Goal: Task Accomplishment & Management: Complete application form

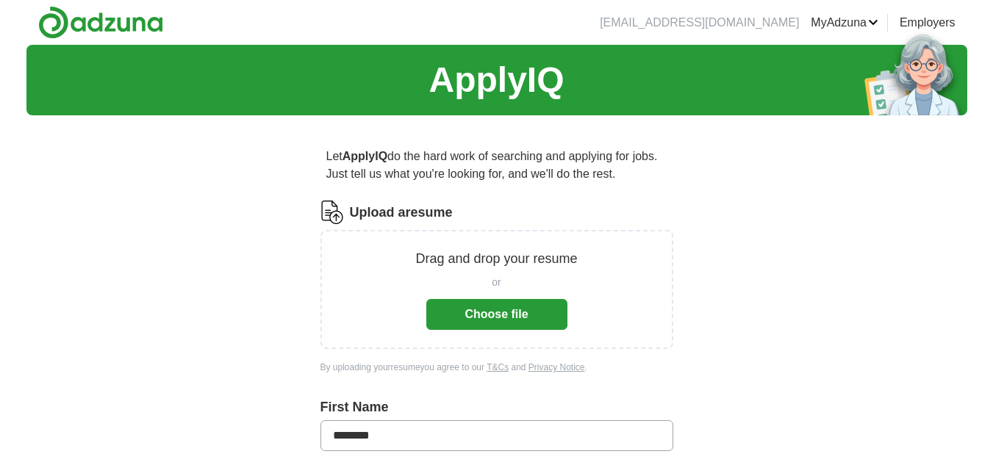
click at [503, 315] on button "Choose file" at bounding box center [496, 314] width 141 height 31
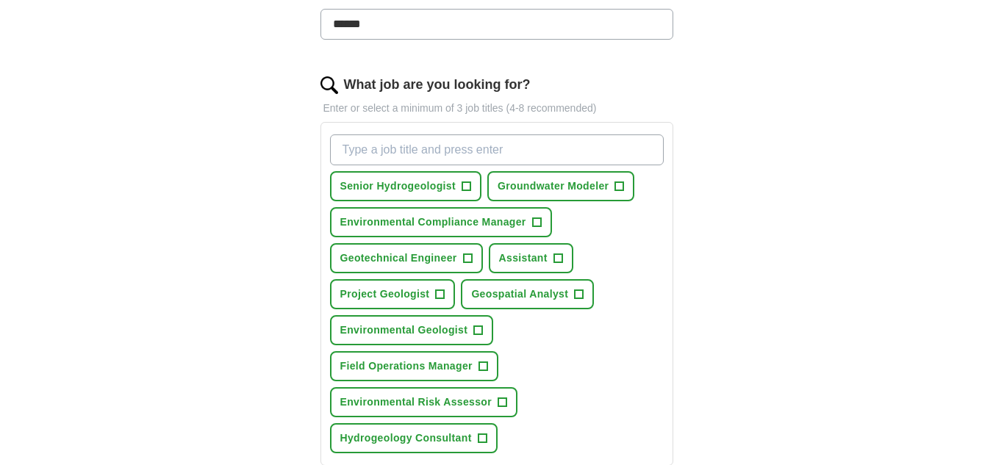
scroll to position [441, 0]
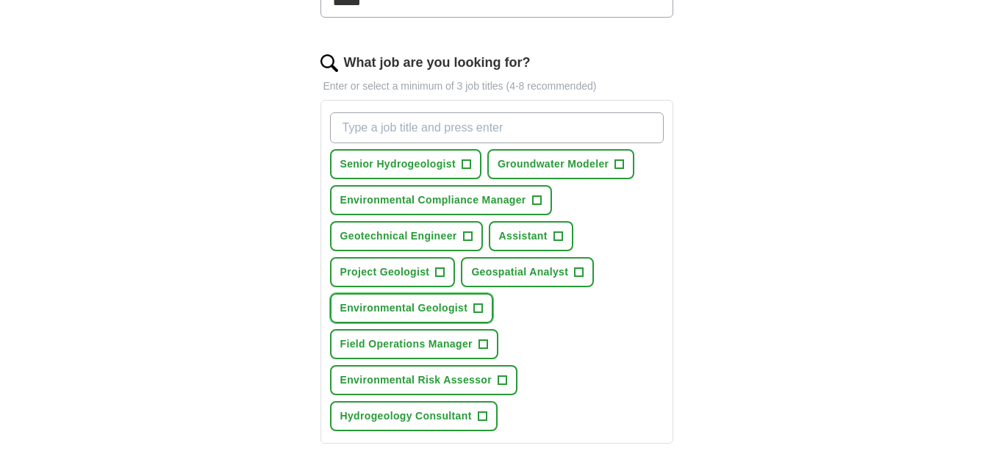
click at [426, 305] on span "Environmental Geologist" at bounding box center [404, 308] width 128 height 15
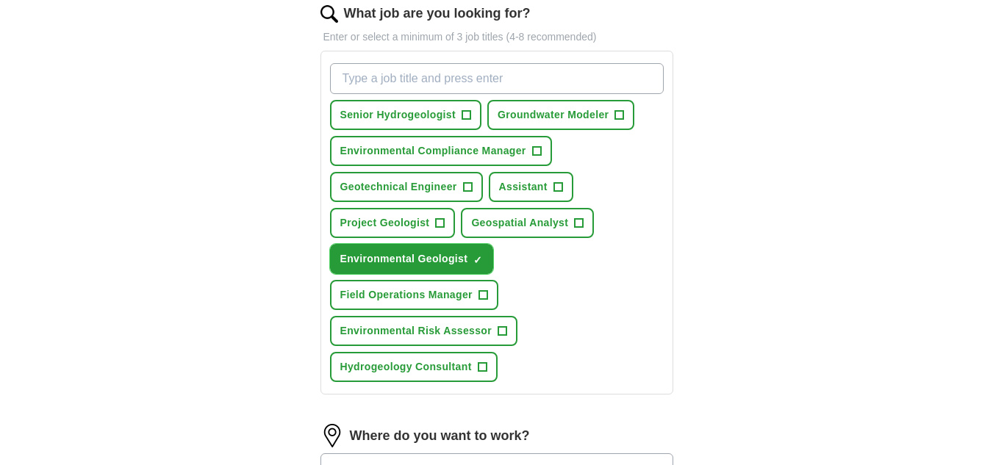
scroll to position [515, 0]
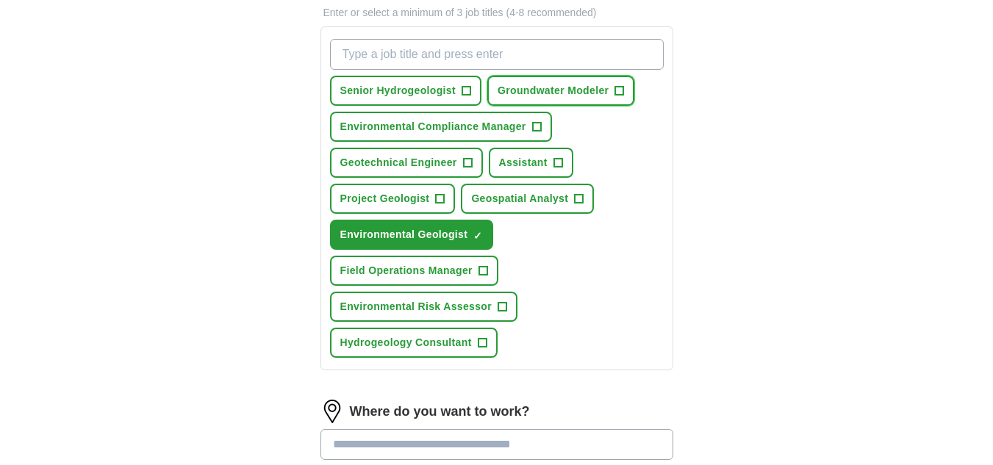
click at [523, 90] on span "Groundwater Modeler" at bounding box center [553, 90] width 111 height 15
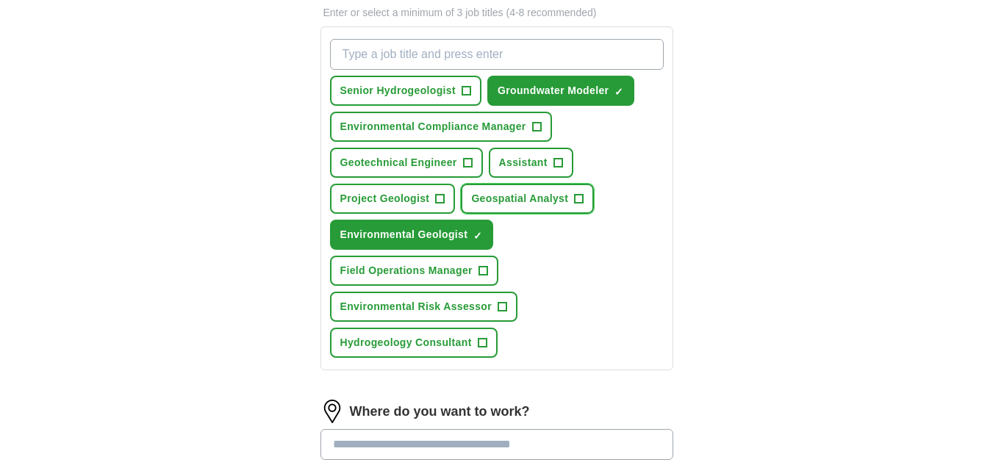
click at [511, 195] on span "Geospatial Analyst" at bounding box center [519, 198] width 97 height 15
click at [459, 314] on span "Environmental Risk Assessor" at bounding box center [416, 306] width 152 height 15
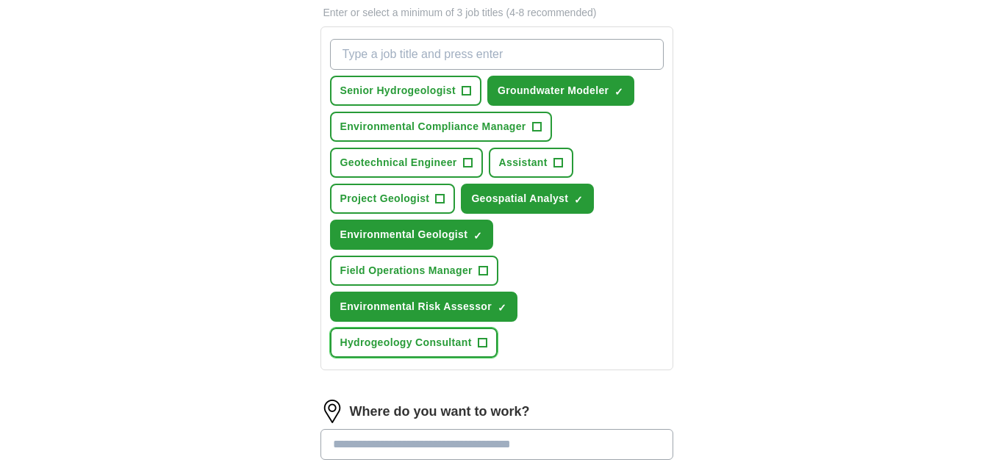
click at [414, 345] on span "Hydrogeology Consultant" at bounding box center [406, 342] width 132 height 15
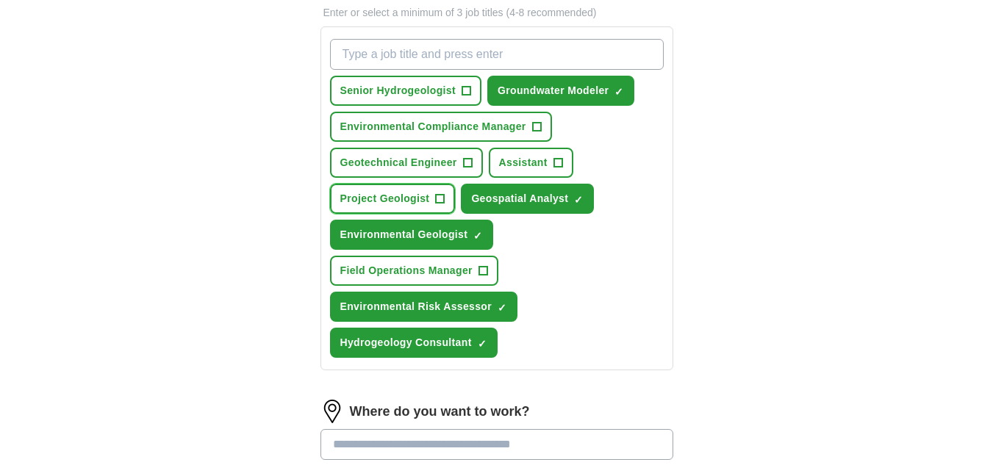
click at [378, 199] on span "Project Geologist" at bounding box center [385, 198] width 90 height 15
click at [391, 156] on span "Geotechnical Engineer" at bounding box center [398, 162] width 117 height 15
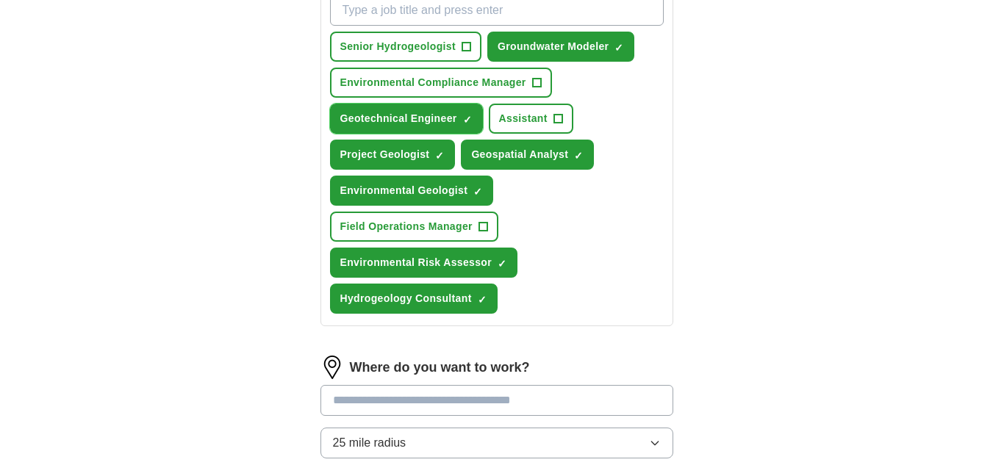
scroll to position [662, 0]
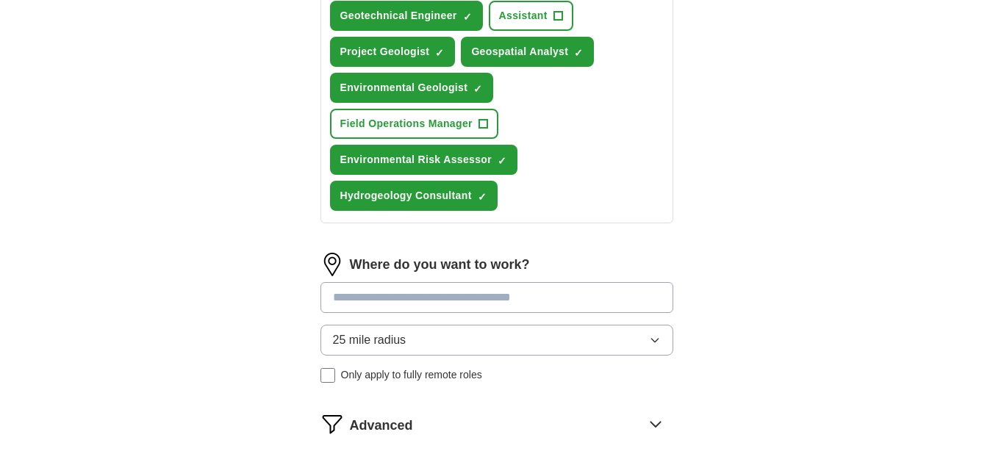
click at [451, 298] on input at bounding box center [497, 297] width 353 height 31
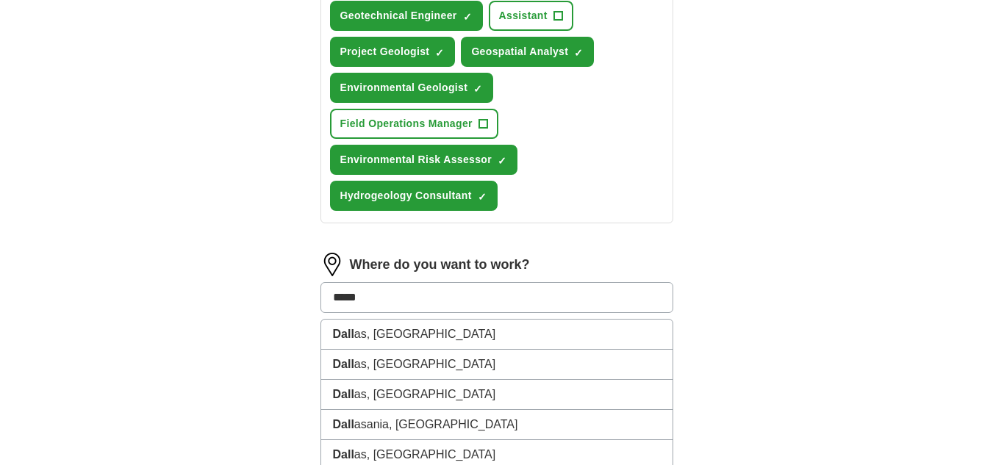
type input "******"
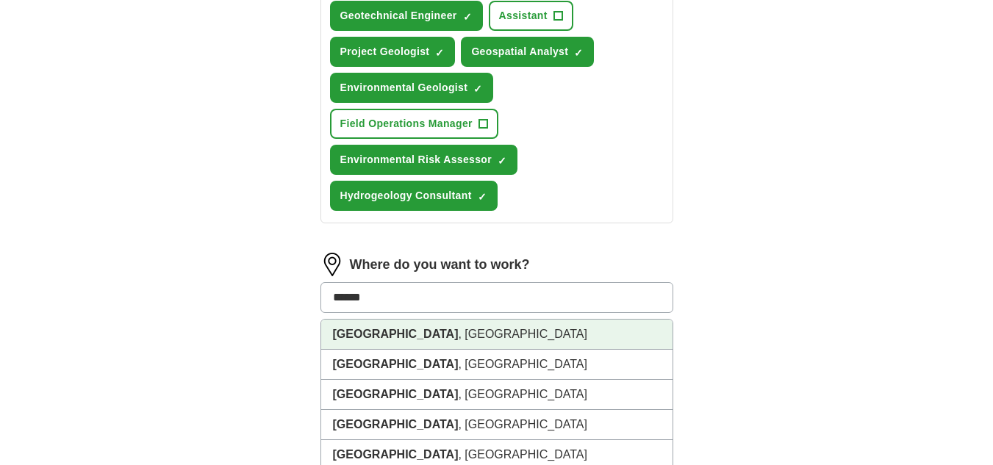
click at [400, 329] on li "[GEOGRAPHIC_DATA] , [GEOGRAPHIC_DATA]" at bounding box center [496, 335] width 351 height 30
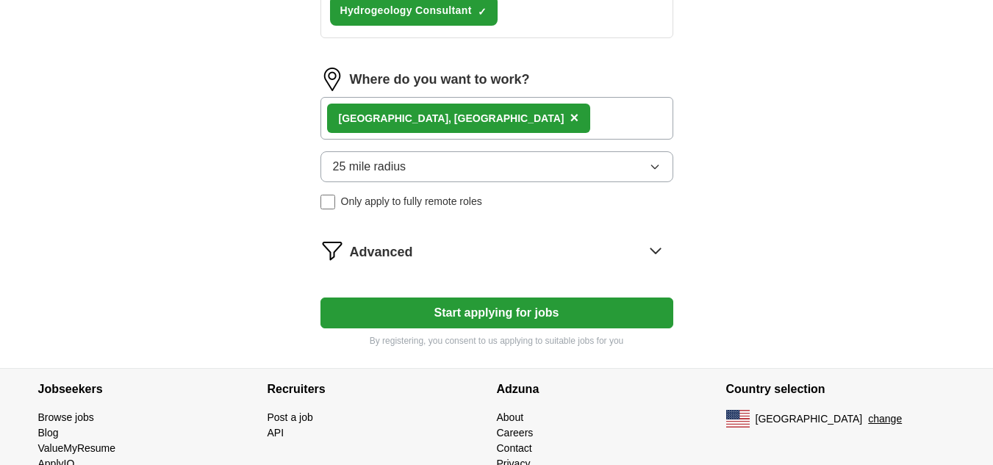
scroll to position [882, 0]
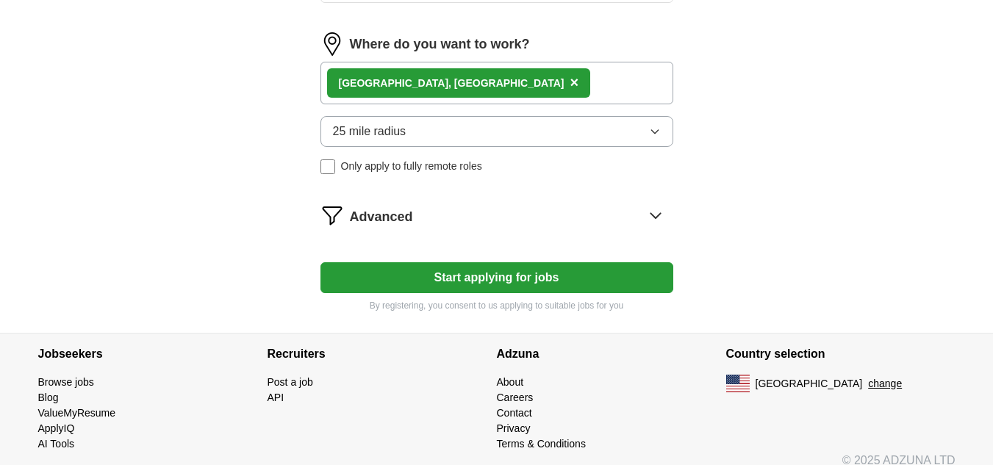
click at [655, 209] on icon at bounding box center [656, 216] width 24 height 24
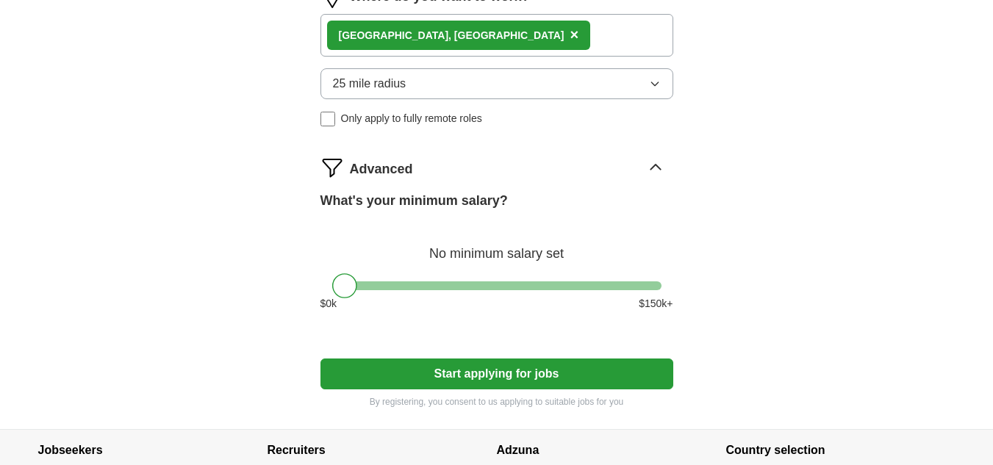
scroll to position [956, 0]
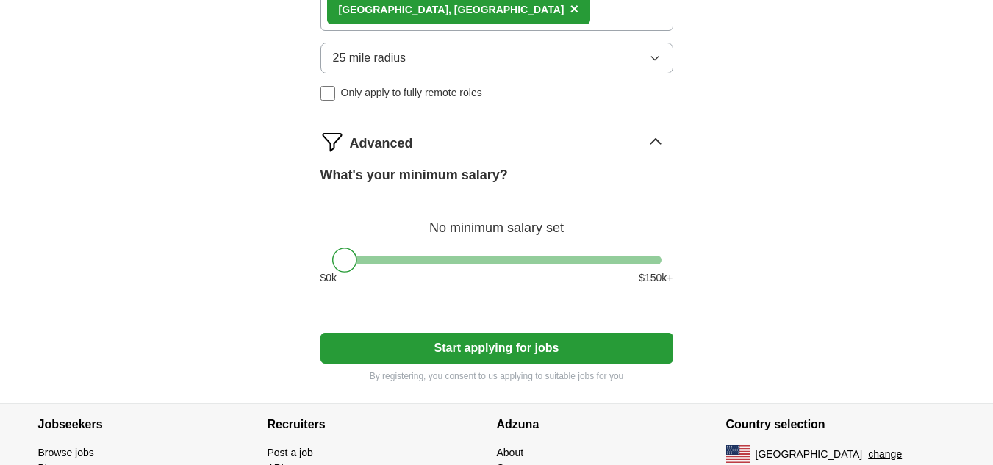
click at [521, 351] on button "Start applying for jobs" at bounding box center [497, 348] width 353 height 31
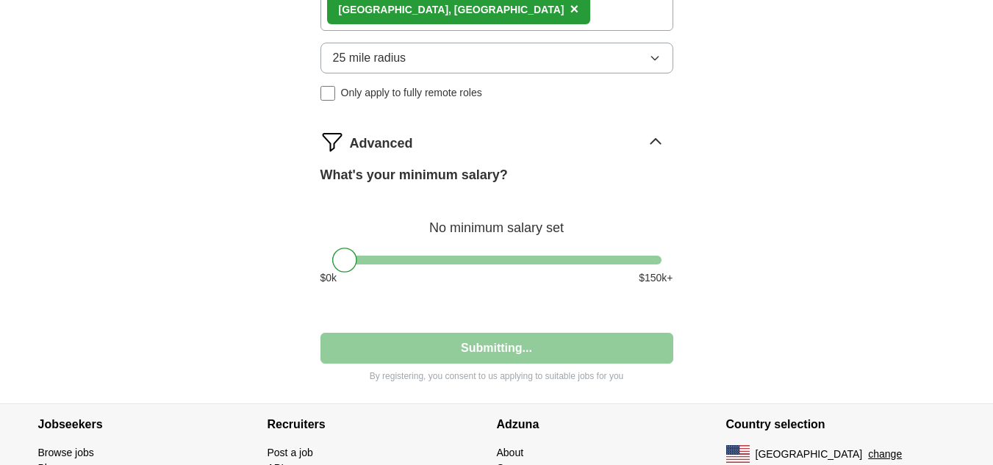
select select "**"
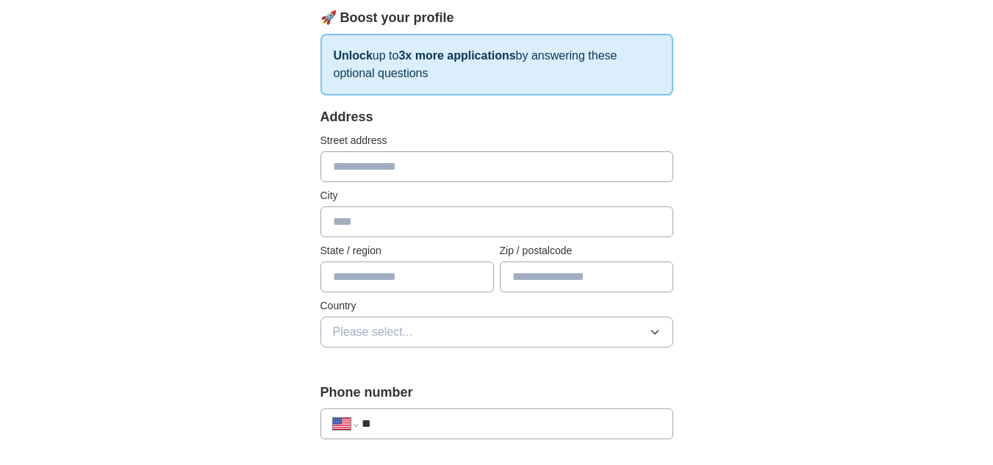
scroll to position [221, 0]
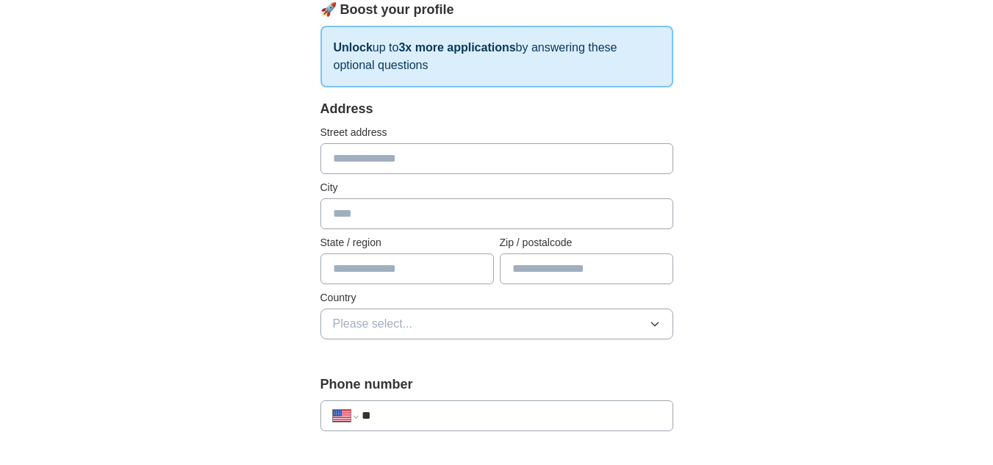
click at [412, 157] on input "text" at bounding box center [497, 158] width 353 height 31
type input "**********"
type input "*****"
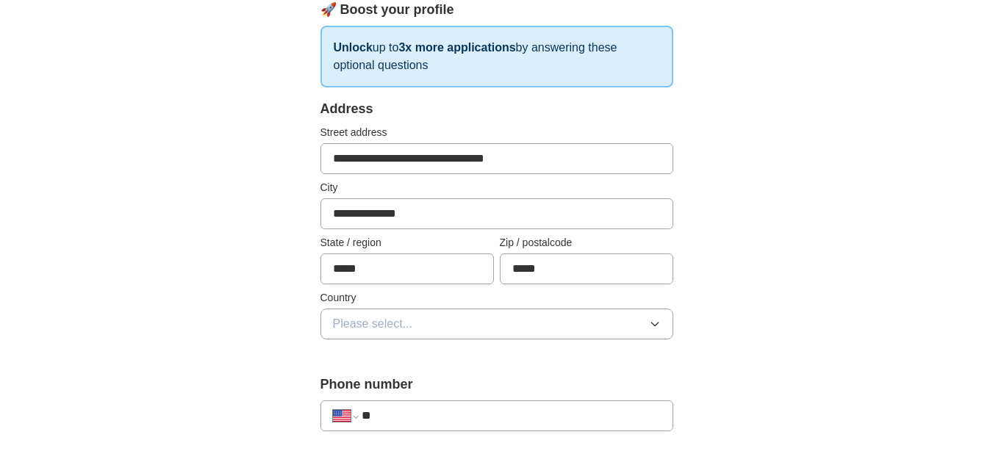
click at [652, 328] on icon "button" at bounding box center [655, 324] width 12 height 12
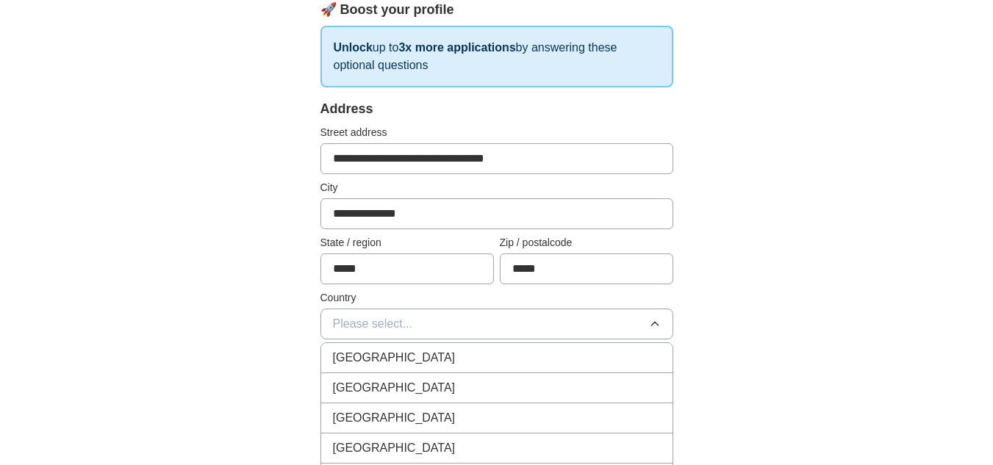
click at [395, 390] on span "[GEOGRAPHIC_DATA]" at bounding box center [394, 388] width 123 height 18
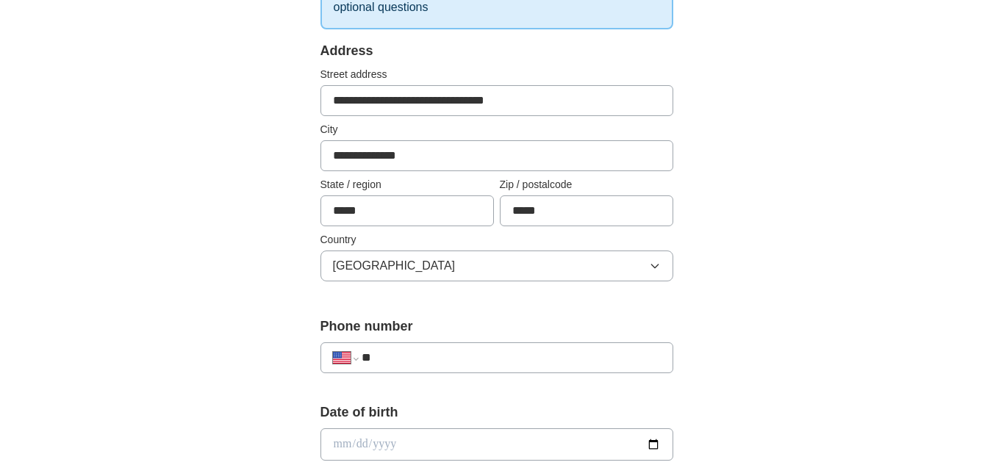
scroll to position [368, 0]
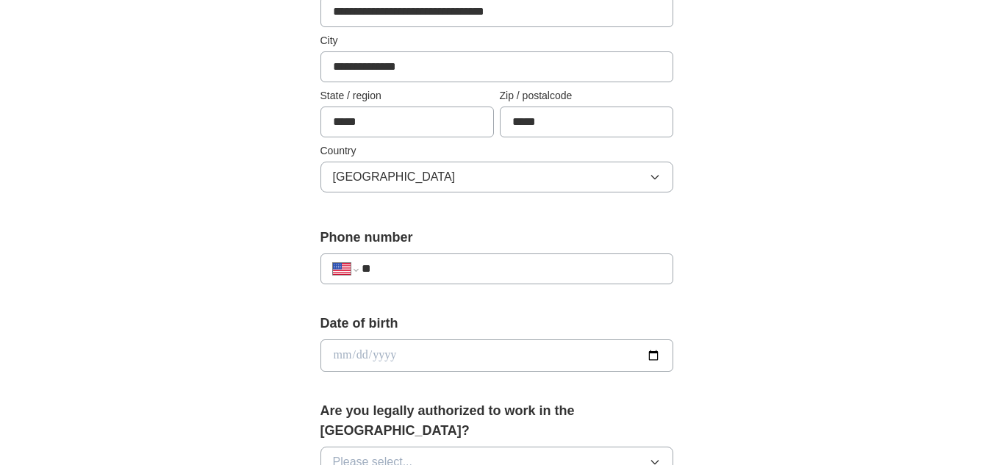
click at [395, 261] on input "**" at bounding box center [511, 269] width 298 height 18
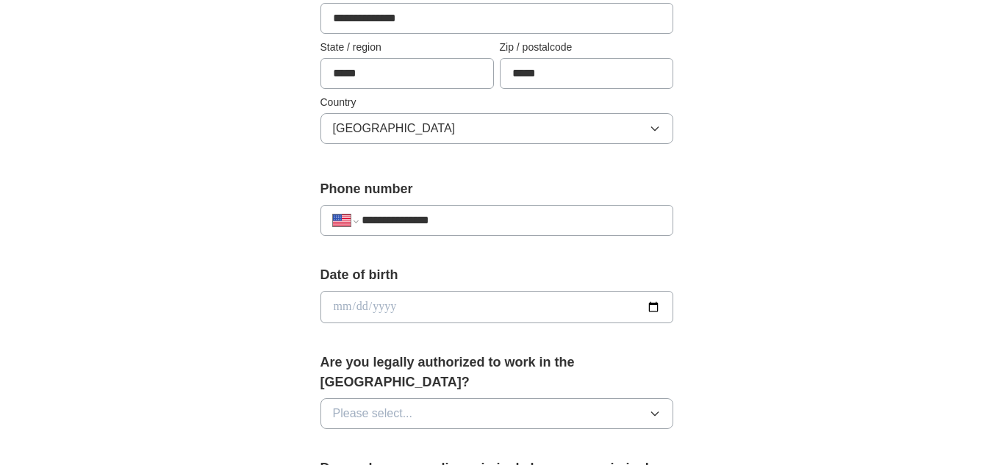
scroll to position [441, 0]
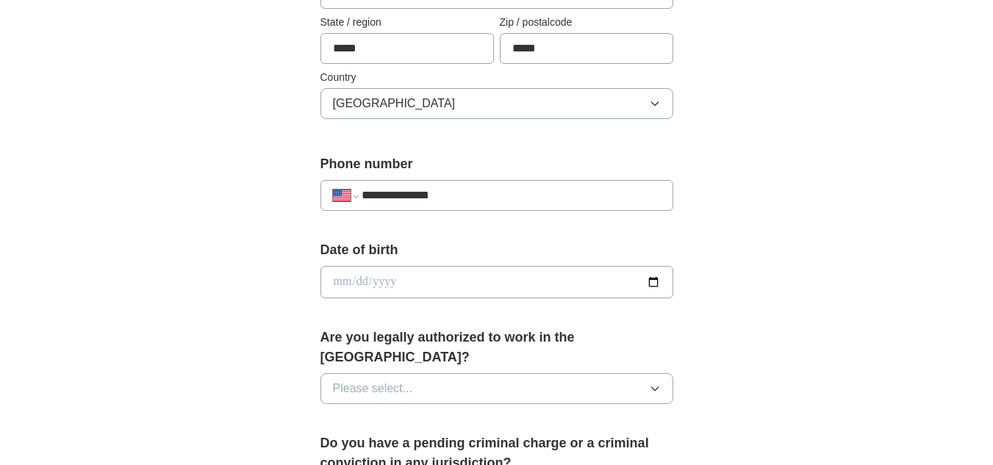
type input "**********"
click at [655, 383] on icon "button" at bounding box center [655, 389] width 12 height 12
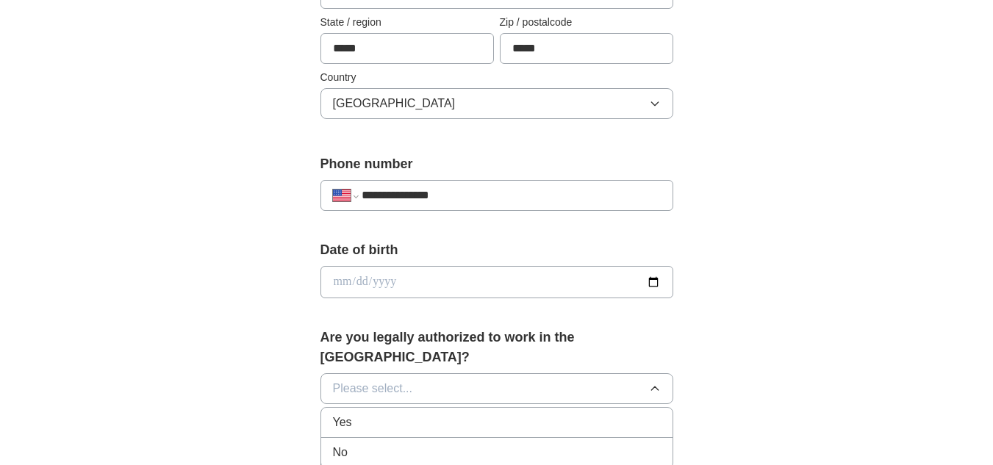
click at [401, 414] on div "Yes" at bounding box center [497, 423] width 328 height 18
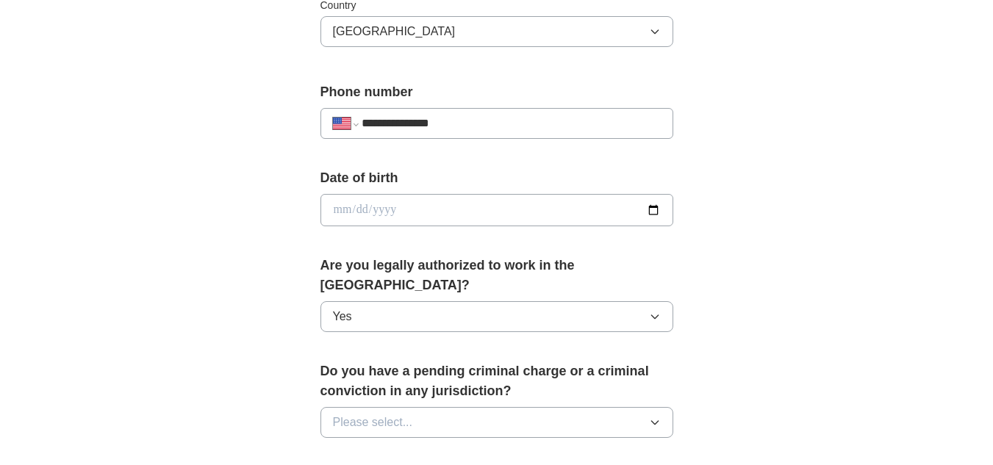
scroll to position [662, 0]
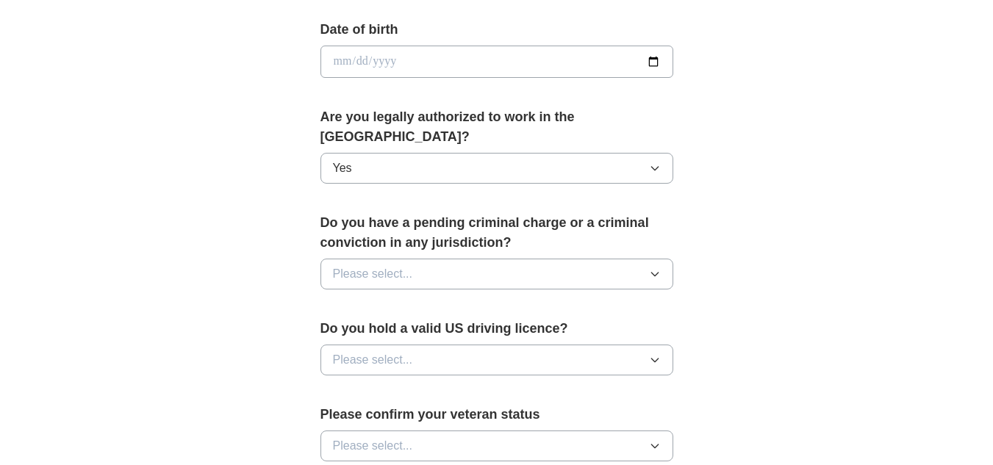
click at [649, 268] on icon "button" at bounding box center [655, 274] width 12 height 12
click at [343, 329] on span "No" at bounding box center [340, 338] width 15 height 18
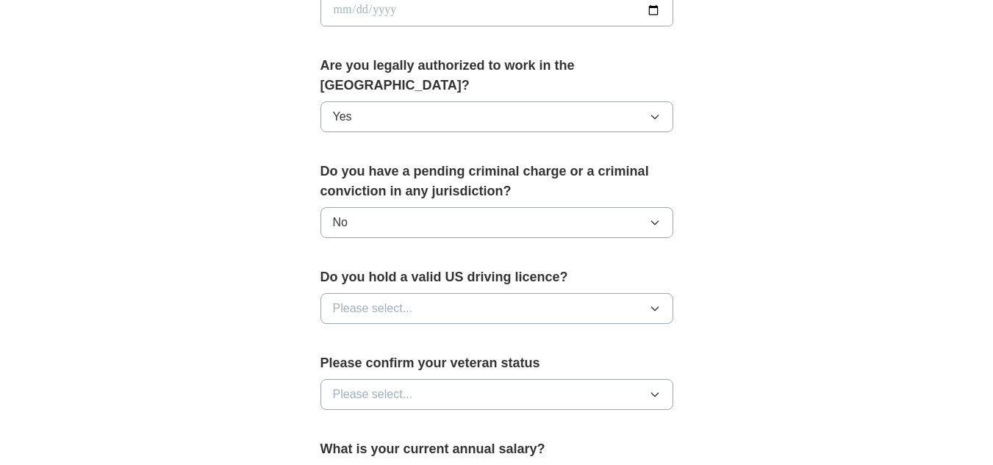
scroll to position [735, 0]
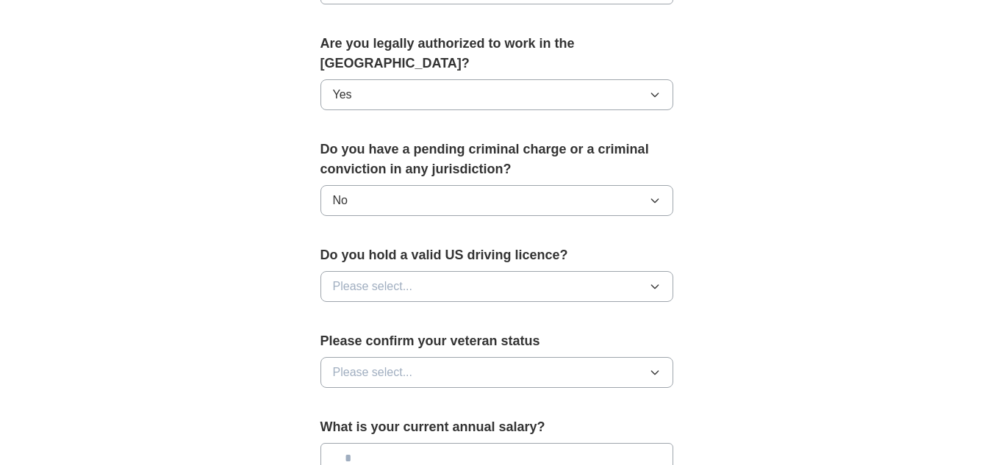
click at [659, 276] on button "Please select..." at bounding box center [497, 286] width 353 height 31
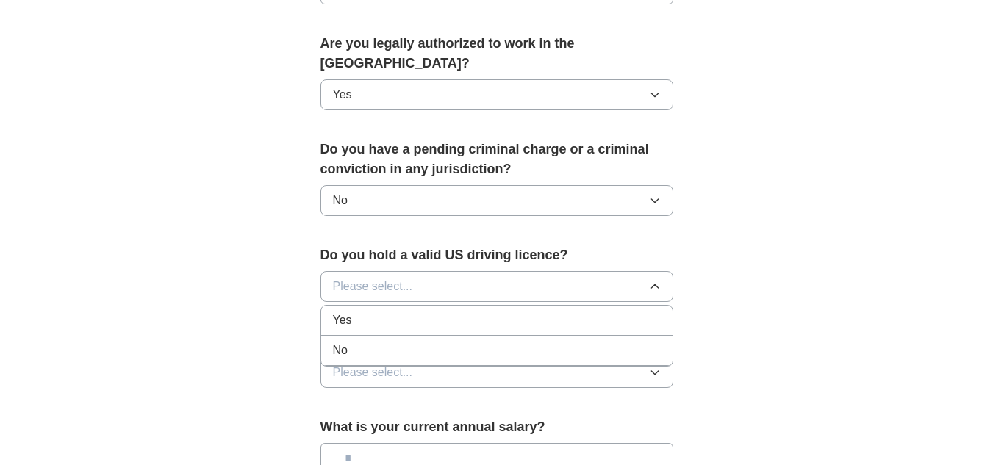
click at [366, 312] on div "Yes" at bounding box center [497, 321] width 328 height 18
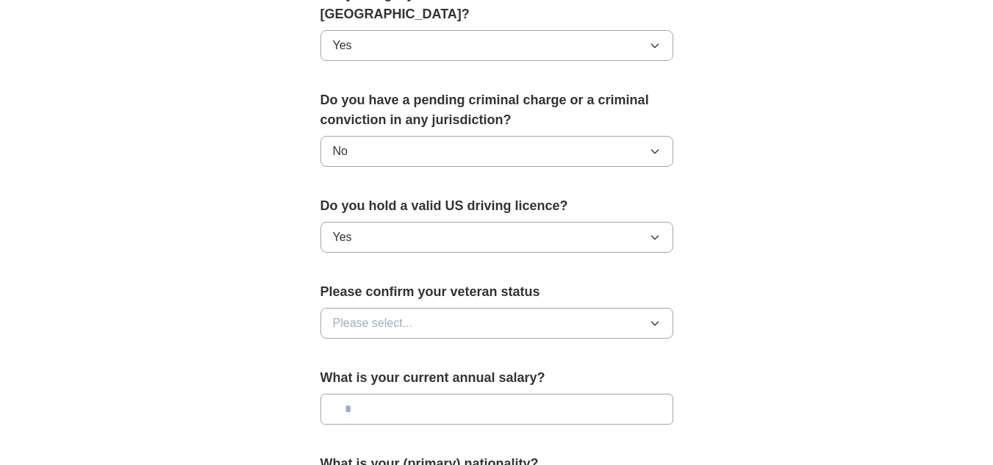
scroll to position [882, 0]
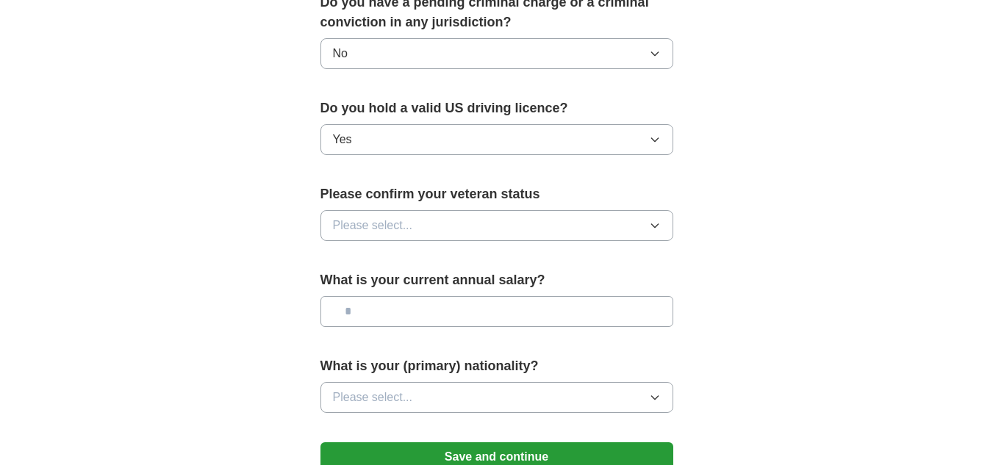
click at [652, 220] on icon "button" at bounding box center [655, 226] width 12 height 12
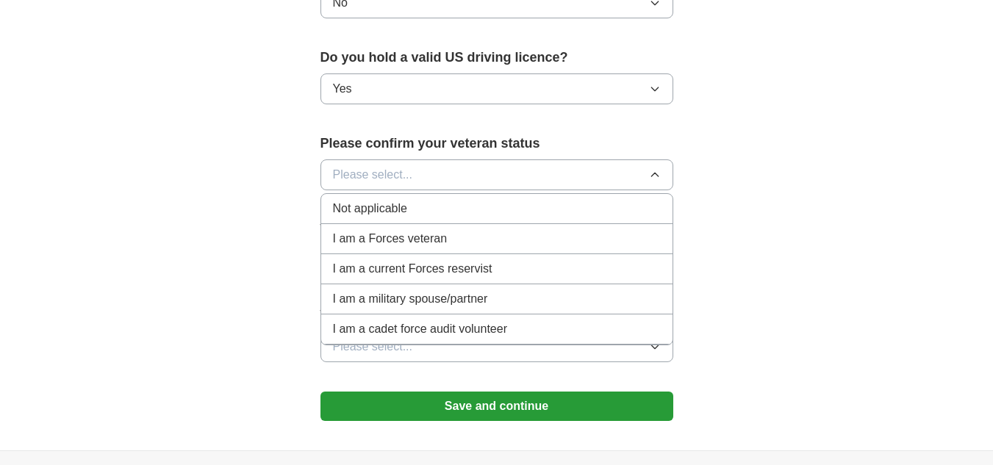
scroll to position [956, 0]
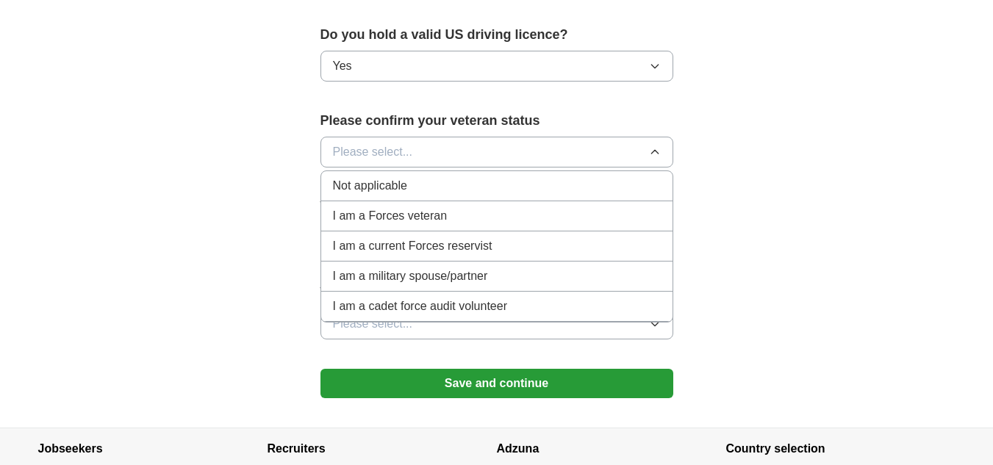
click at [376, 177] on span "Not applicable" at bounding box center [370, 186] width 74 height 18
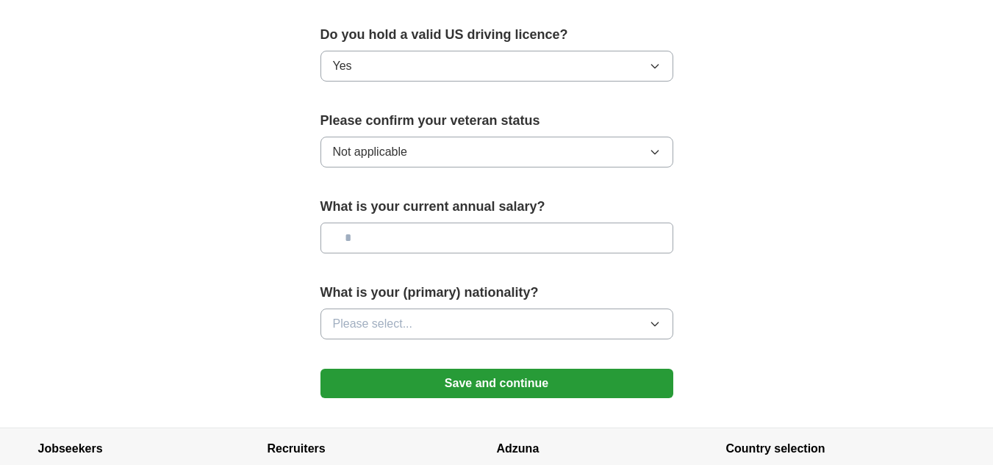
click at [653, 309] on button "Please select..." at bounding box center [497, 324] width 353 height 31
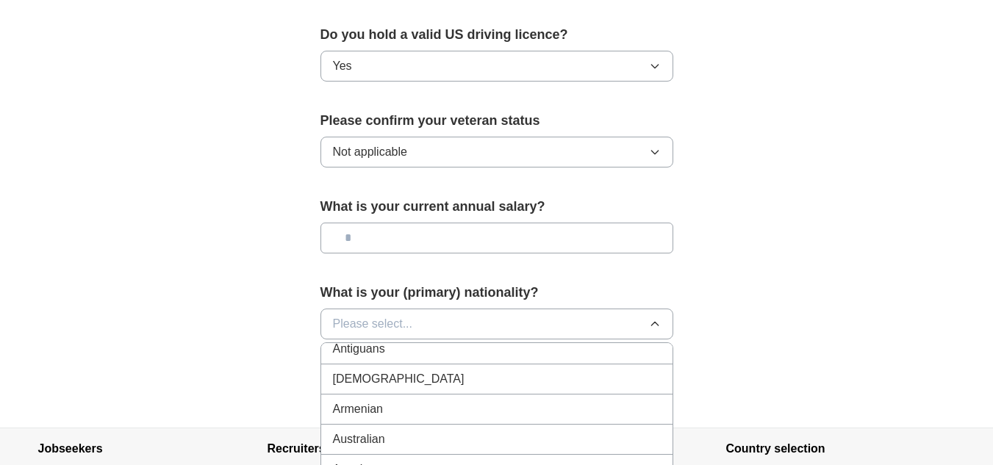
scroll to position [221, 0]
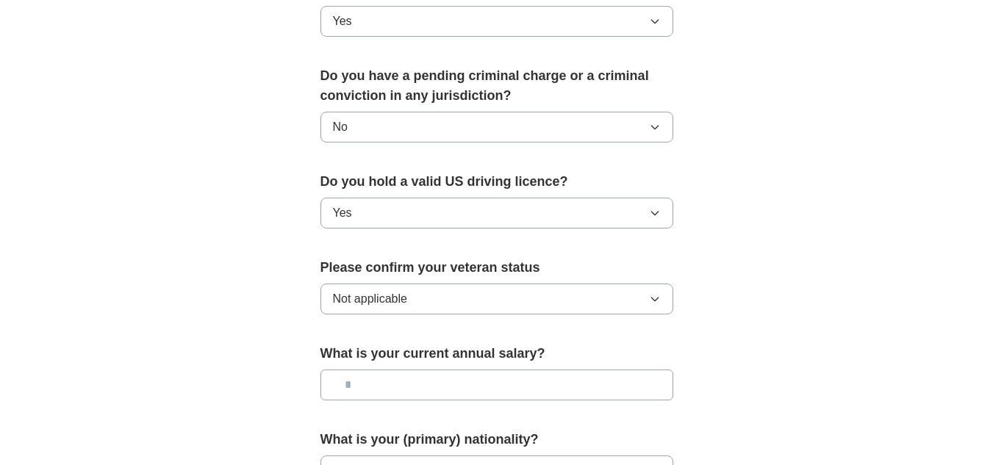
scroll to position [956, 0]
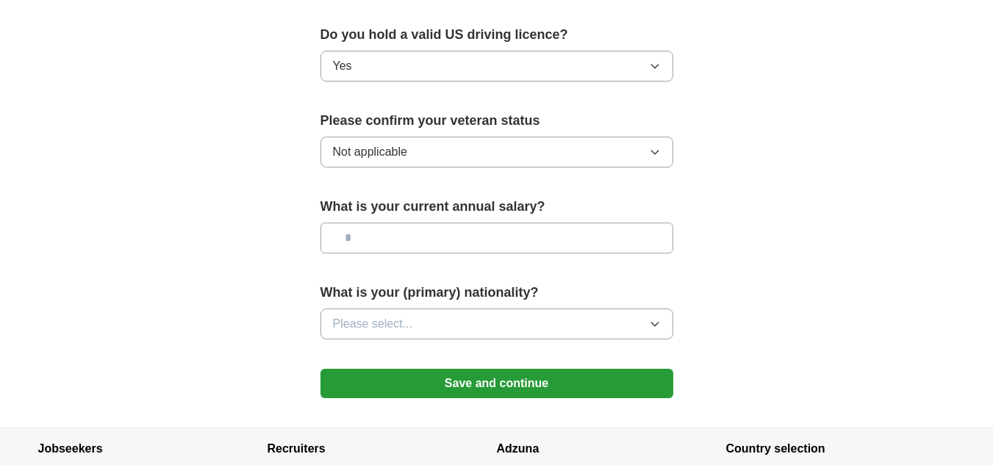
click at [526, 369] on button "Save and continue" at bounding box center [497, 383] width 353 height 29
